Goal: Information Seeking & Learning: Learn about a topic

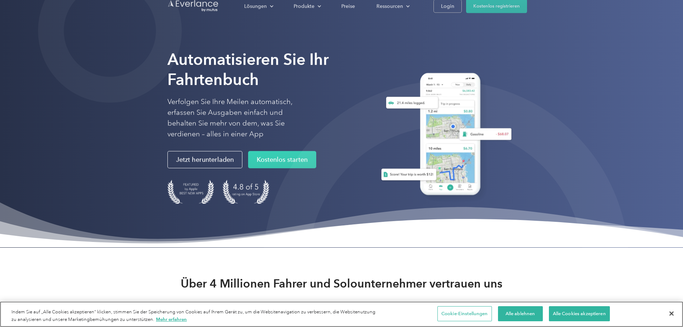
click at [618, 316] on div "Cookie-Einstellungen Alle ablehnen Alle Cookies akzeptieren" at bounding box center [526, 313] width 301 height 25
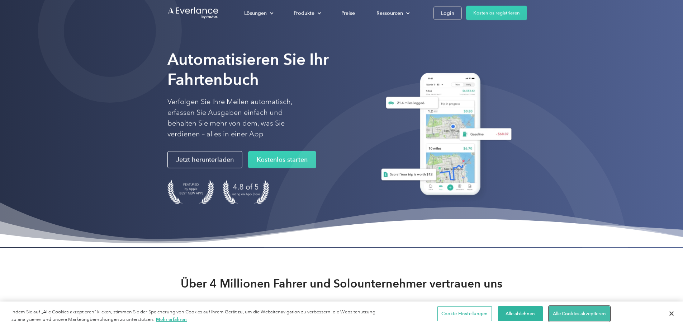
click at [605, 315] on font "Alle Cookies akzeptieren" at bounding box center [579, 313] width 53 height 5
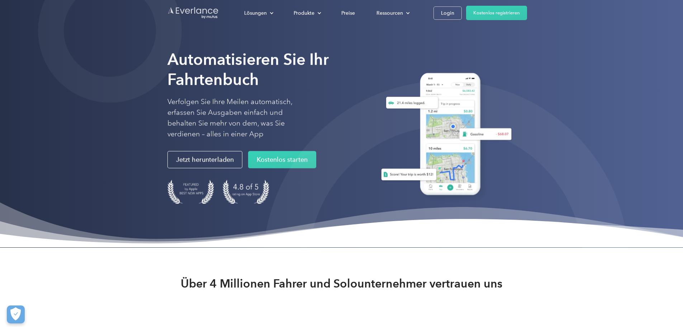
click at [167, 15] on img "Zur Homepage" at bounding box center [193, 12] width 52 height 13
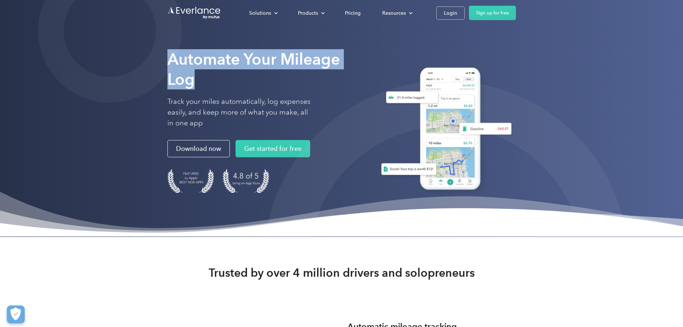
drag, startPoint x: 302, startPoint y: 99, endPoint x: 86, endPoint y: 102, distance: 215.9
click at [86, 102] on div "Automate Your Mileage Log Track your miles automatically, log expenses easily, …" at bounding box center [341, 118] width 683 height 237
click at [167, 17] on img "Go to homepage" at bounding box center [194, 13] width 54 height 14
drag, startPoint x: 211, startPoint y: 92, endPoint x: 93, endPoint y: 94, distance: 118.4
click at [167, 98] on div "Automate Your Mileage Log Track your miles automatically, log expenses easily, …" at bounding box center [341, 127] width 349 height 162
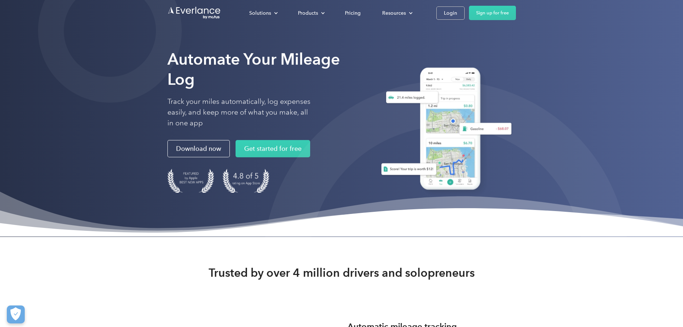
click at [40, 98] on div "Automate Your Mileage Log Track your miles automatically, log expenses easily, …" at bounding box center [341, 118] width 683 height 237
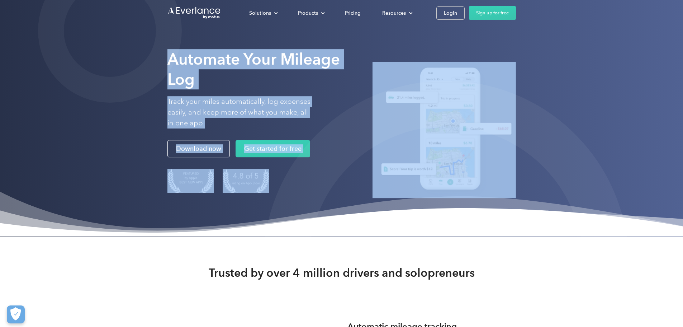
drag, startPoint x: 71, startPoint y: 105, endPoint x: 404, endPoint y: 102, distance: 333.2
click at [404, 102] on div "Automate Your Mileage Log Track your miles automatically, log expenses easily, …" at bounding box center [341, 118] width 683 height 237
click at [373, 127] on div at bounding box center [444, 127] width 143 height 162
